Goal: Task Accomplishment & Management: Complete application form

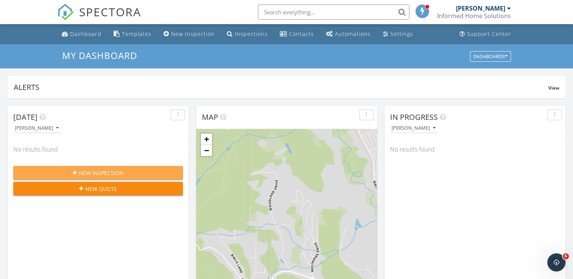
click at [120, 172] on span "New Inspection" at bounding box center [101, 173] width 45 height 8
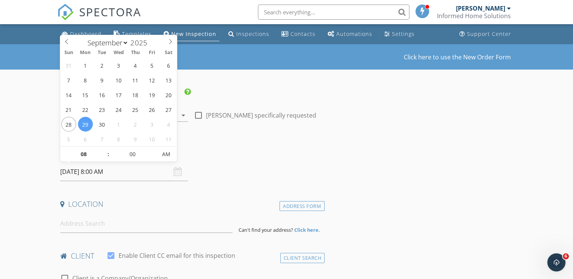
click at [93, 171] on input "09/29/2025 8:00 AM" at bounding box center [124, 172] width 128 height 19
select select "9"
type input "10/01/2025 8:00 AM"
type input "09"
type input "10/01/2025 9:00 AM"
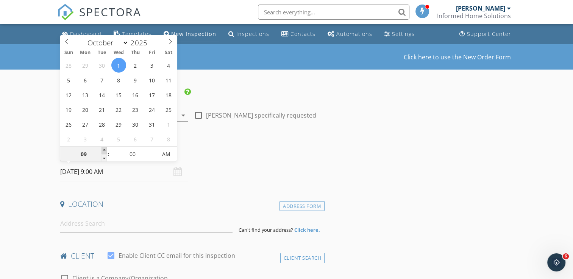
click at [104, 148] on span at bounding box center [103, 151] width 5 height 8
type input "10"
type input "[DATE] 10:00 AM"
click at [104, 148] on span at bounding box center [103, 151] width 5 height 8
click at [229, 152] on h4 "Date/Time" at bounding box center [190, 153] width 261 height 10
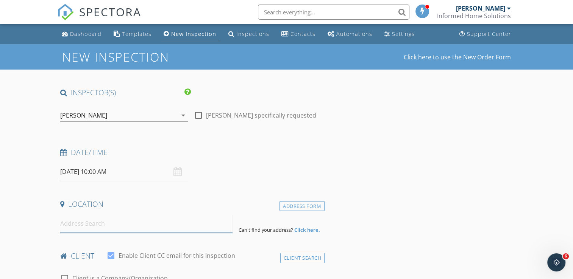
click at [126, 218] on input at bounding box center [146, 224] width 172 height 19
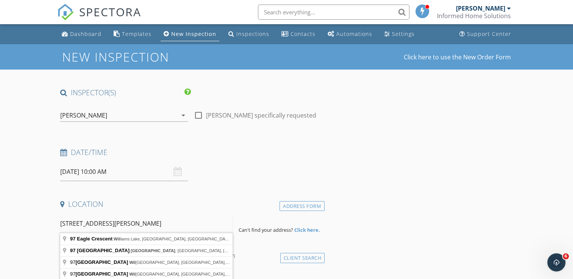
type input "97 eagle crescent williams"
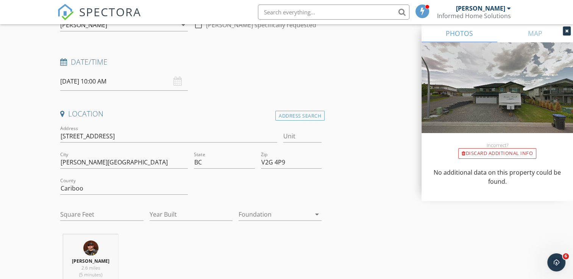
scroll to position [90, 0]
click at [95, 213] on input "Square Feet" at bounding box center [101, 215] width 83 height 12
type input "1990"
drag, startPoint x: 207, startPoint y: 213, endPoint x: 220, endPoint y: 211, distance: 12.3
click at [220, 211] on input "Year Built" at bounding box center [191, 215] width 83 height 12
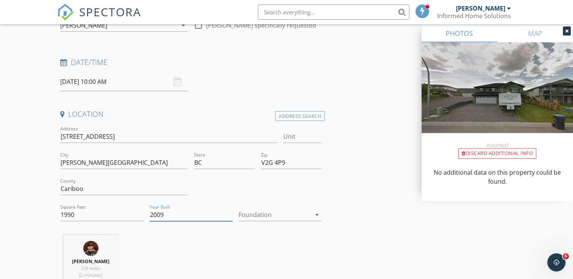
type input "2009"
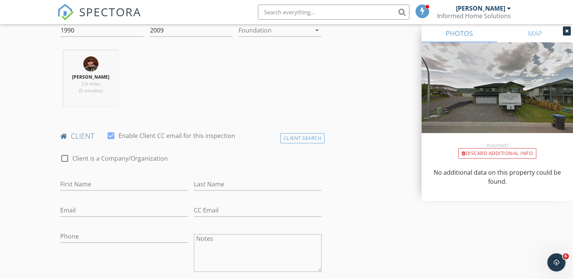
scroll to position [274, 0]
click at [80, 182] on input "First Name" at bounding box center [124, 185] width 128 height 12
type input "[PERSON_NAME]"
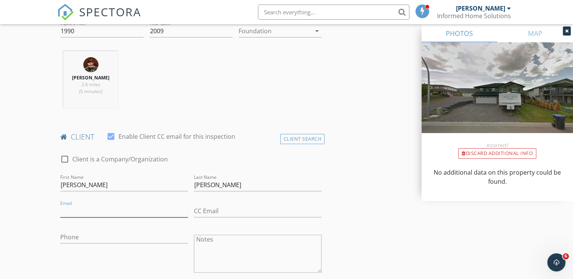
click at [119, 206] on input "Email" at bounding box center [124, 211] width 128 height 12
paste input "[EMAIL_ADDRESS][DOMAIN_NAME]"
type input "[EMAIL_ADDRESS][DOMAIN_NAME]"
click at [144, 242] on input "Phone" at bounding box center [124, 237] width 128 height 12
paste input "[PHONE_NUMBER]"
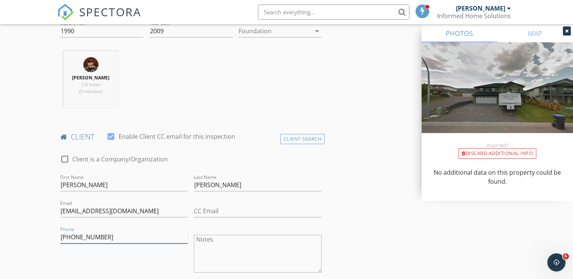
type input "[PHONE_NUMBER]"
click at [146, 258] on div "Phone 250-267-7232" at bounding box center [124, 254] width 134 height 59
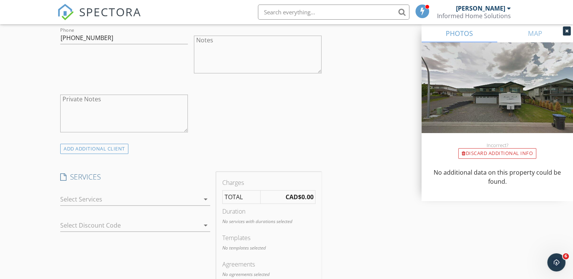
scroll to position [483, 0]
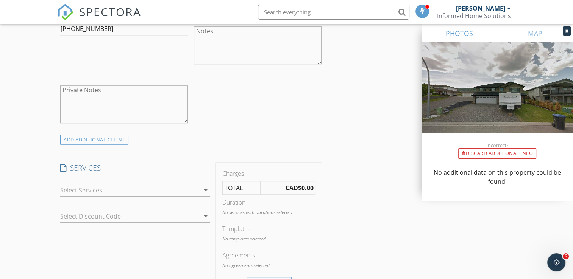
click at [100, 188] on div at bounding box center [129, 190] width 139 height 12
click at [100, 188] on div "Residential Inspection Residential Inspection" at bounding box center [142, 193] width 123 height 15
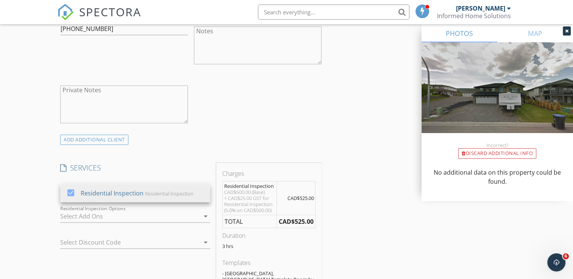
click at [359, 255] on div "INSPECTOR(S) check_box Ryan Penner PRIMARY Ryan Penner arrow_drop_down check_bo…" at bounding box center [286, 243] width 458 height 1277
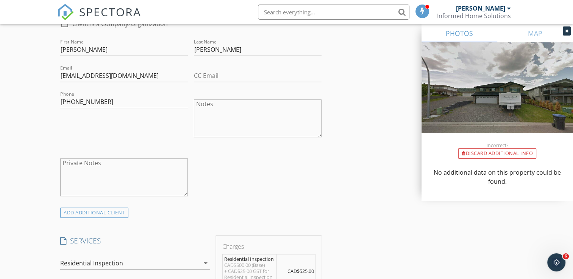
scroll to position [413, 0]
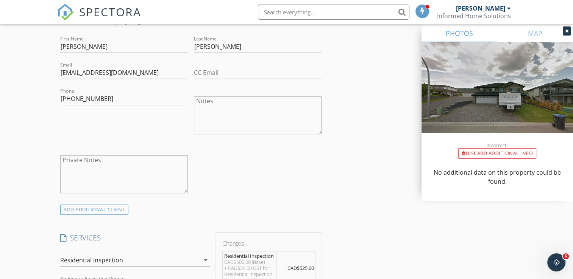
click at [224, 106] on textarea "Notes" at bounding box center [258, 116] width 128 height 38
type textarea "Verbal presentation/walkthrough at 12:30"
click at [314, 162] on div "check_box_outline_blank Client is a Company/Organization First Name Alexis Last…" at bounding box center [190, 107] width 267 height 196
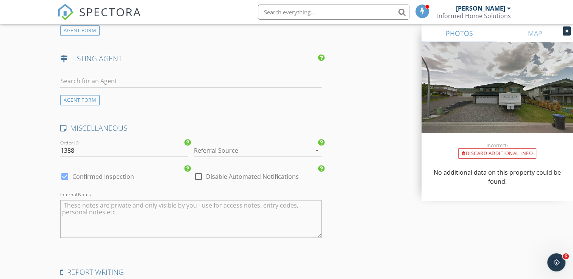
scroll to position [1089, 0]
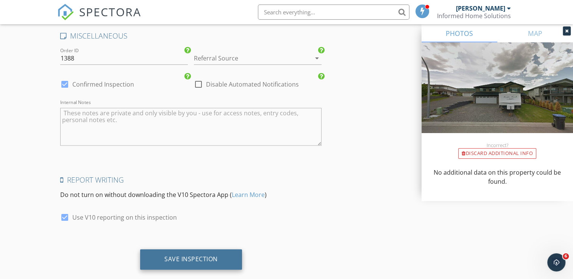
click at [207, 255] on div "Save Inspection" at bounding box center [190, 259] width 53 height 8
